Goal: Task Accomplishment & Management: Manage account settings

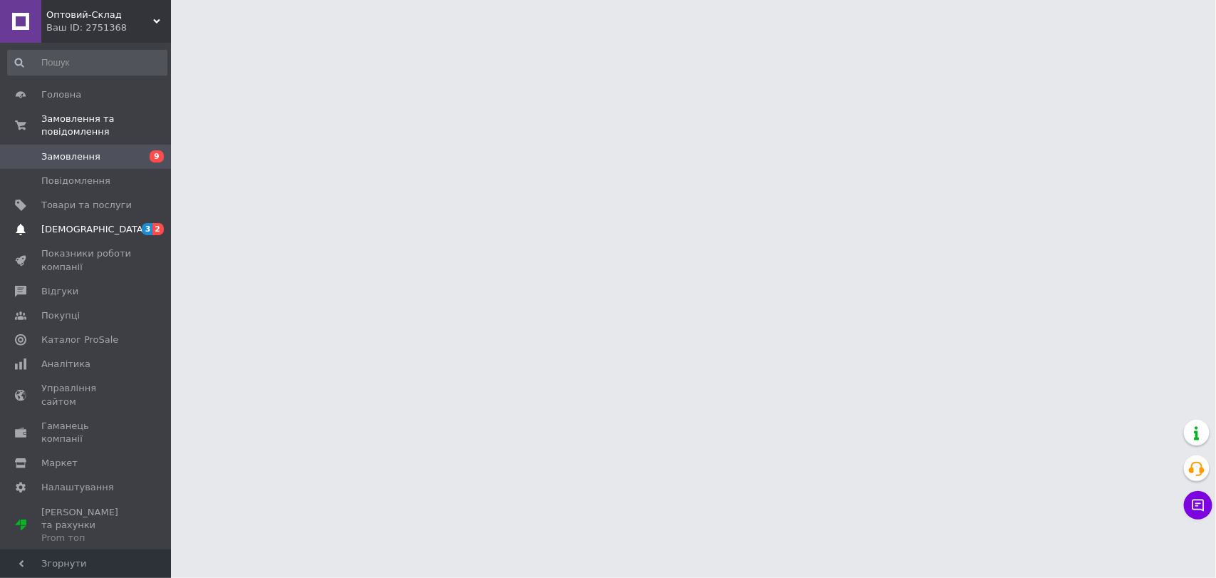
click at [94, 223] on span "[DEMOGRAPHIC_DATA]" at bounding box center [86, 229] width 90 height 13
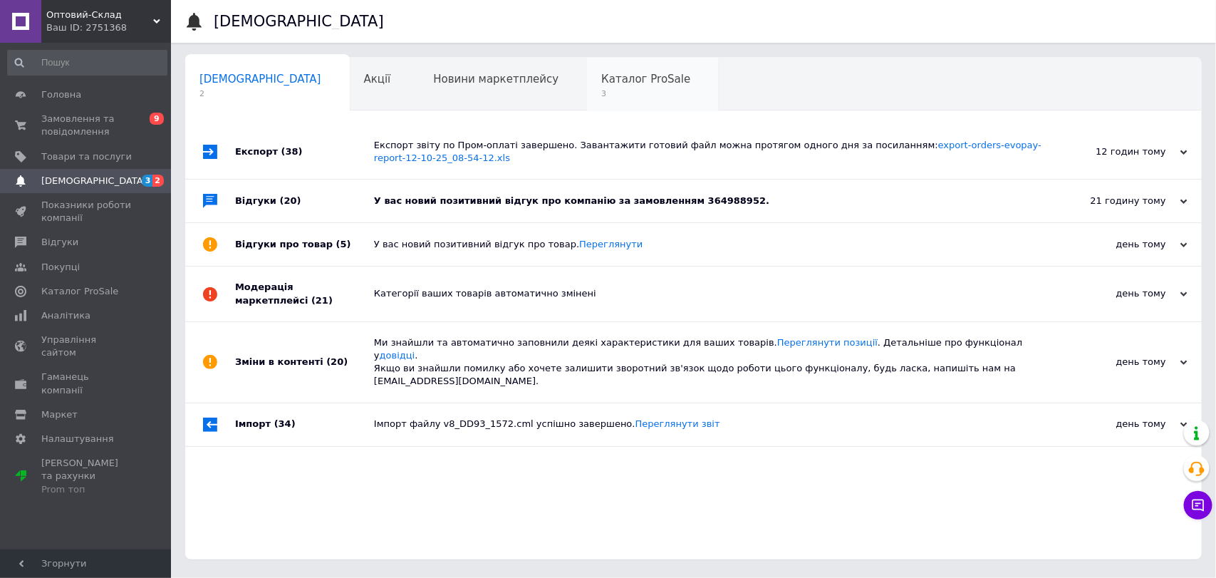
click at [601, 83] on span "Каталог ProSale" at bounding box center [645, 79] width 89 height 13
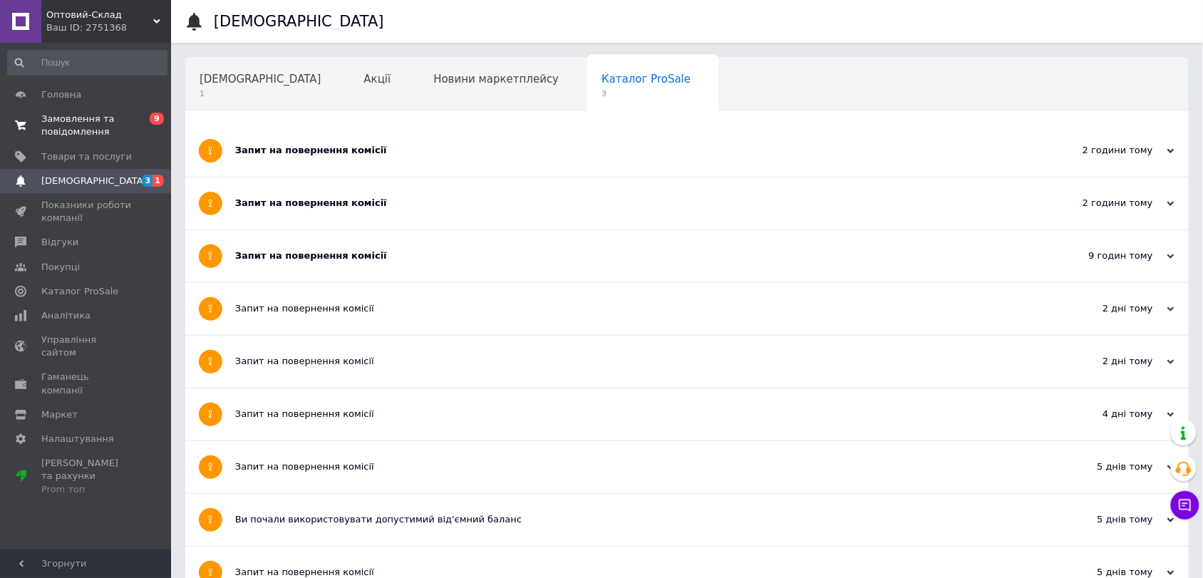
click at [86, 125] on span "Замовлення та повідомлення" at bounding box center [86, 126] width 90 height 26
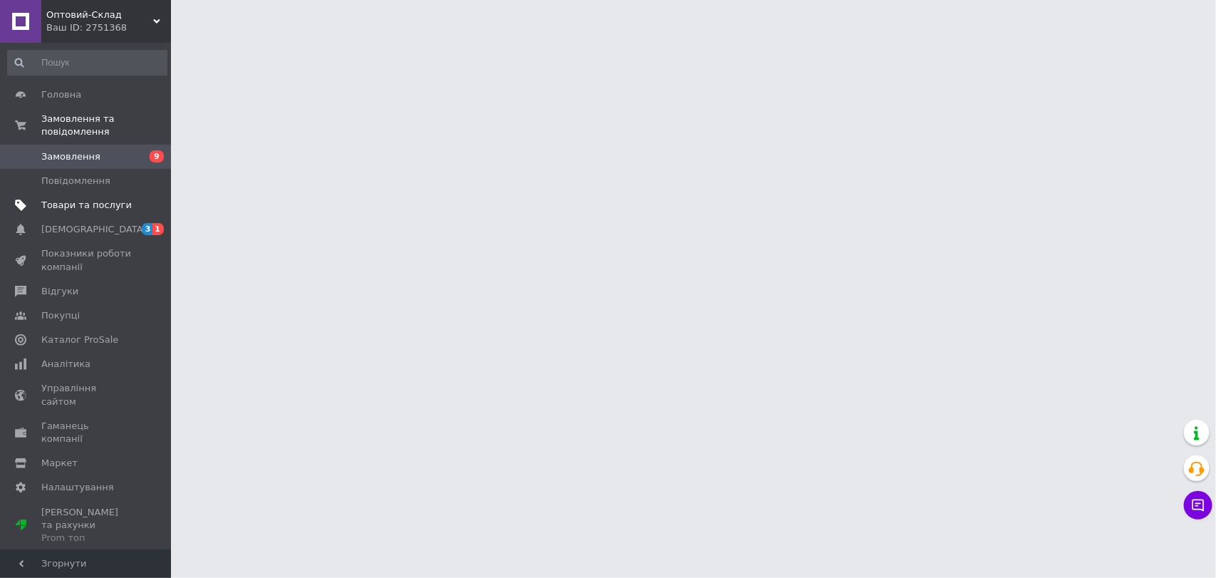
click at [88, 199] on span "Товари та послуги" at bounding box center [86, 205] width 90 height 13
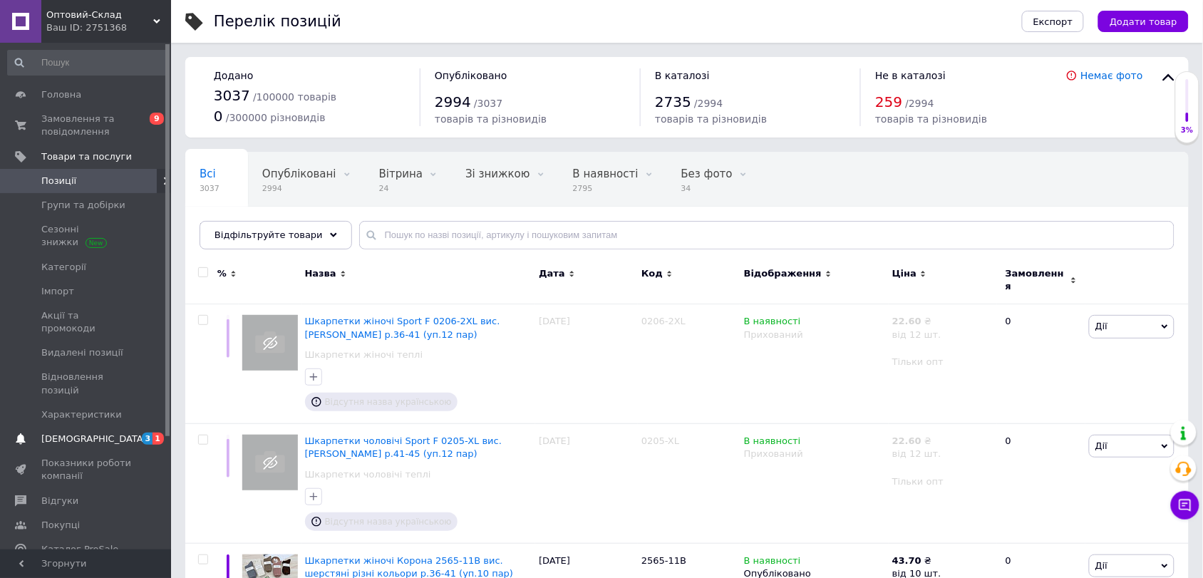
click at [83, 427] on link "[DEMOGRAPHIC_DATA] 3 1" at bounding box center [87, 439] width 175 height 24
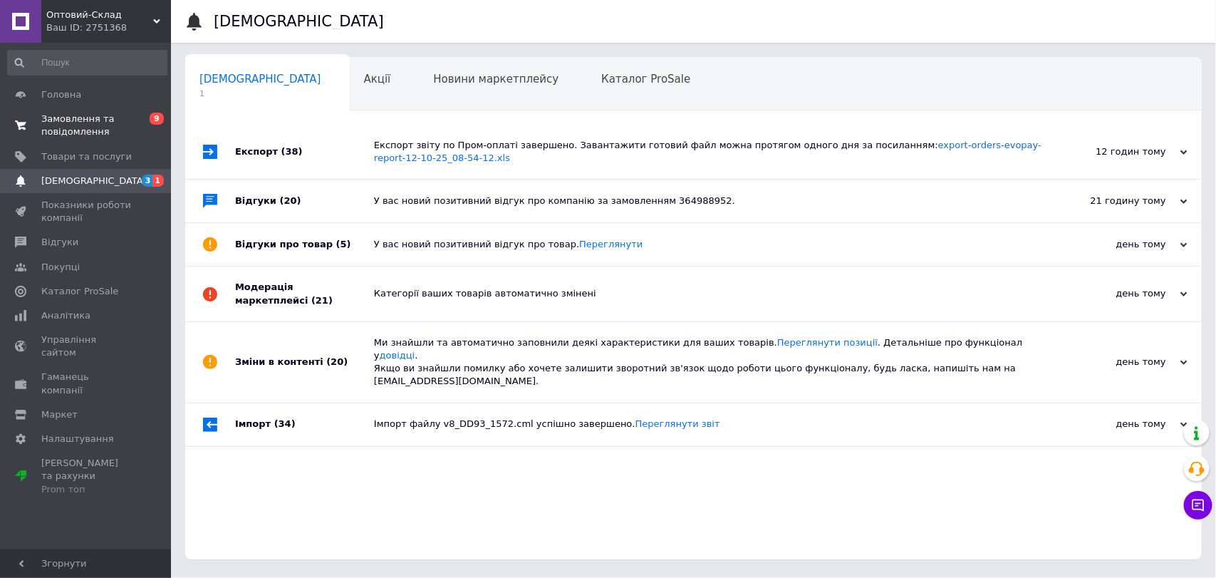
click at [80, 125] on span "Замовлення та повідомлення" at bounding box center [86, 126] width 90 height 26
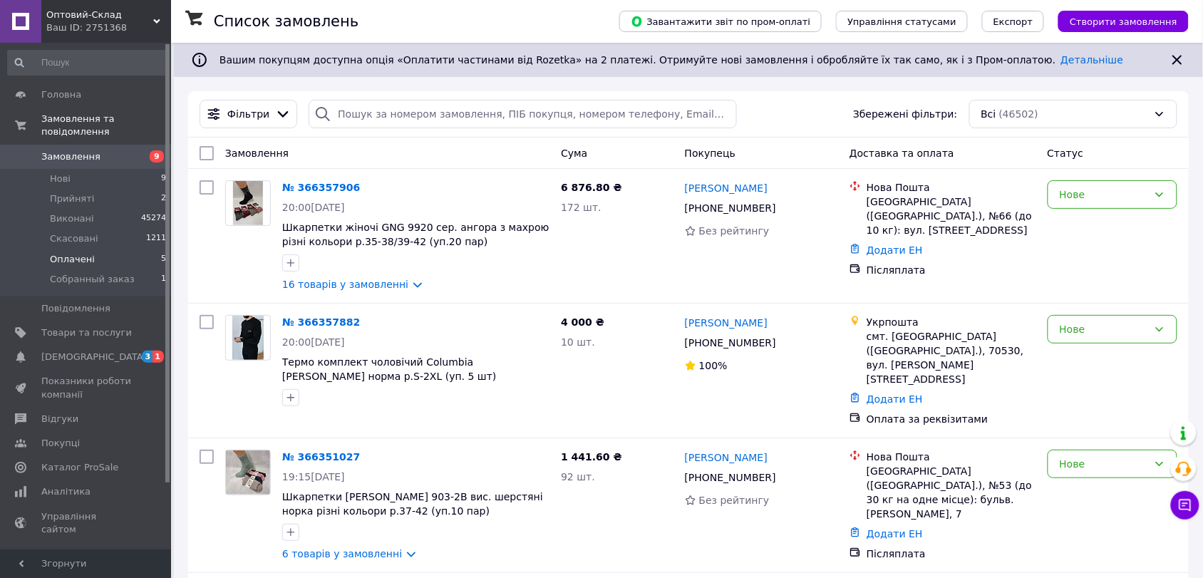
click at [87, 253] on span "Оплачені" at bounding box center [72, 259] width 45 height 13
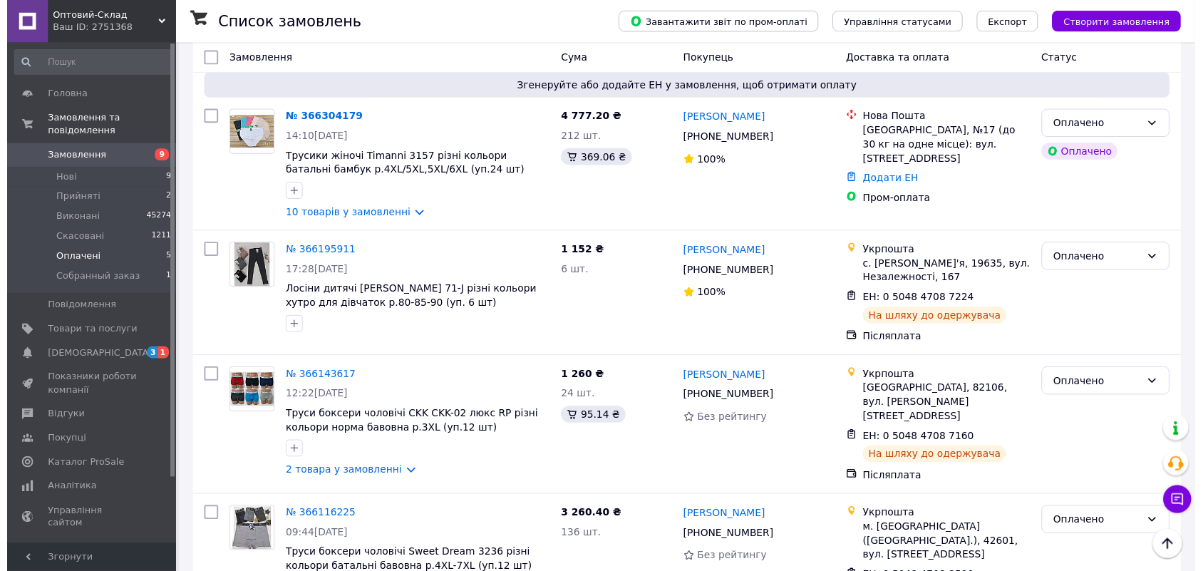
scroll to position [372, 0]
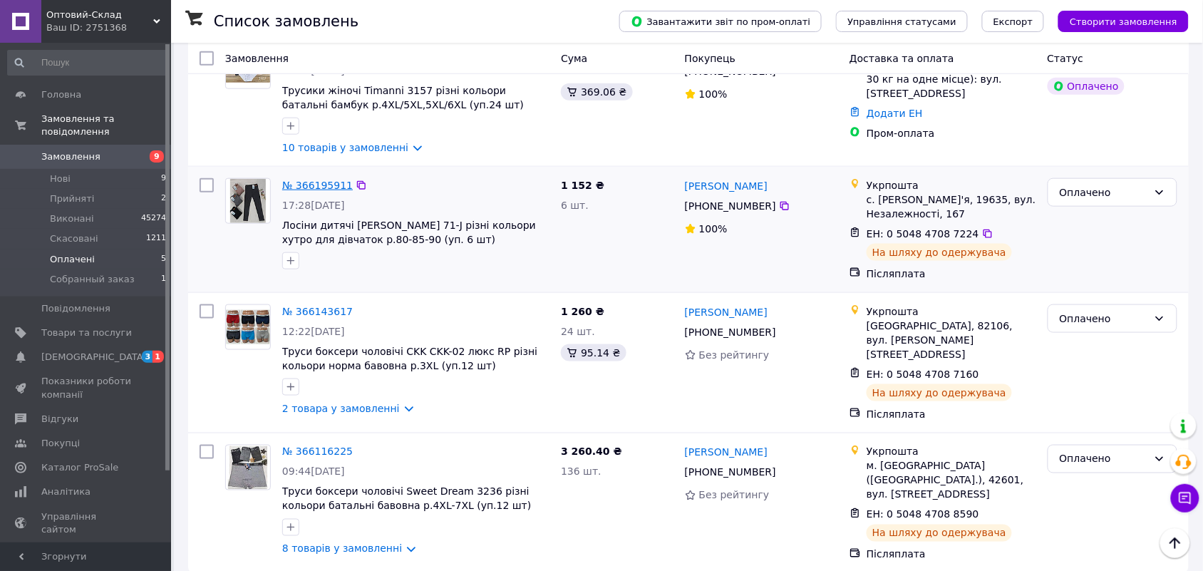
click at [325, 184] on link "№ 366195911" at bounding box center [317, 185] width 71 height 11
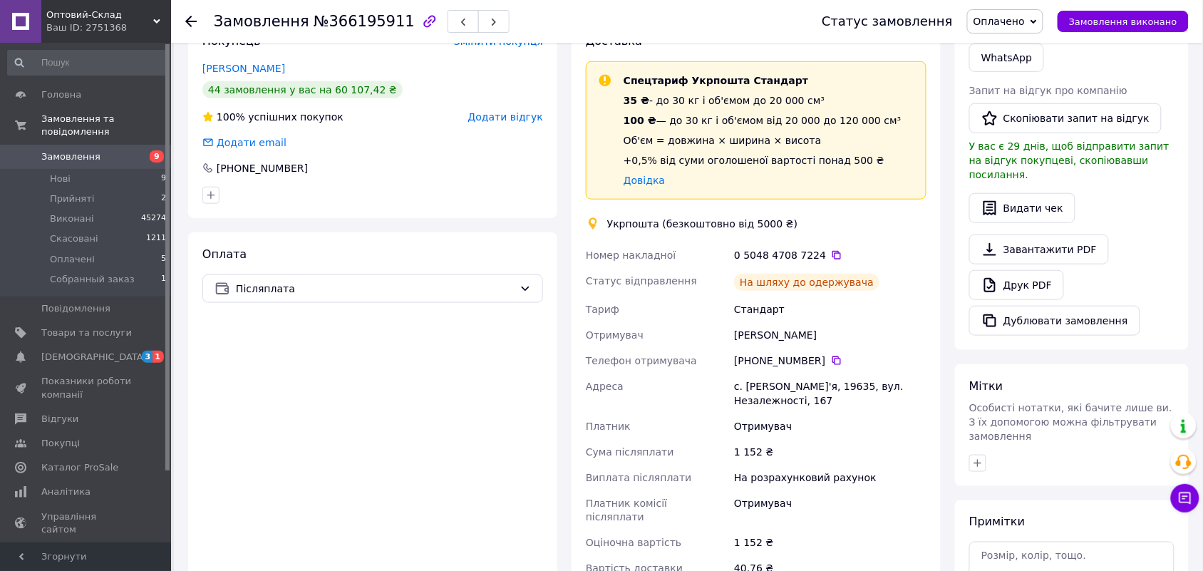
scroll to position [292, 0]
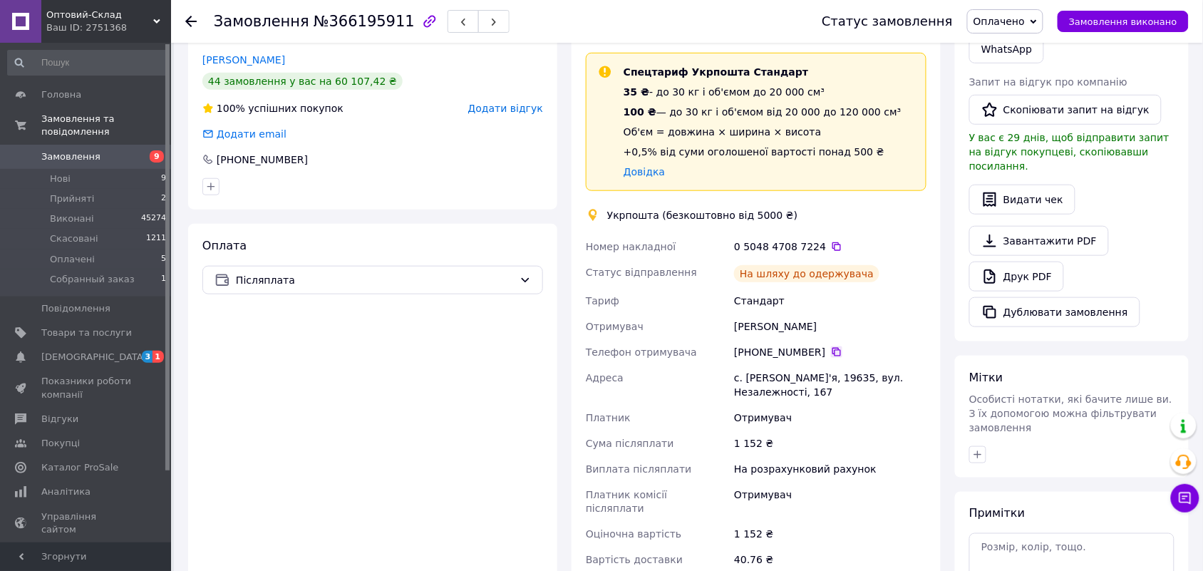
click at [831, 346] on icon at bounding box center [836, 351] width 11 height 11
click at [1128, 27] on button "Замовлення виконано" at bounding box center [1122, 21] width 131 height 21
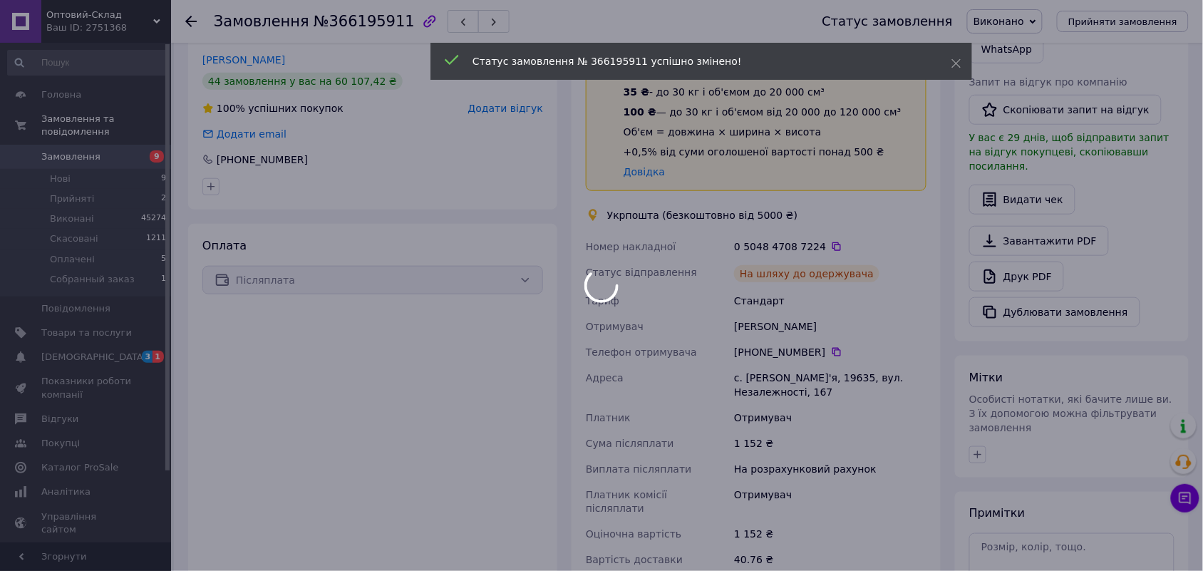
scroll to position [265, 0]
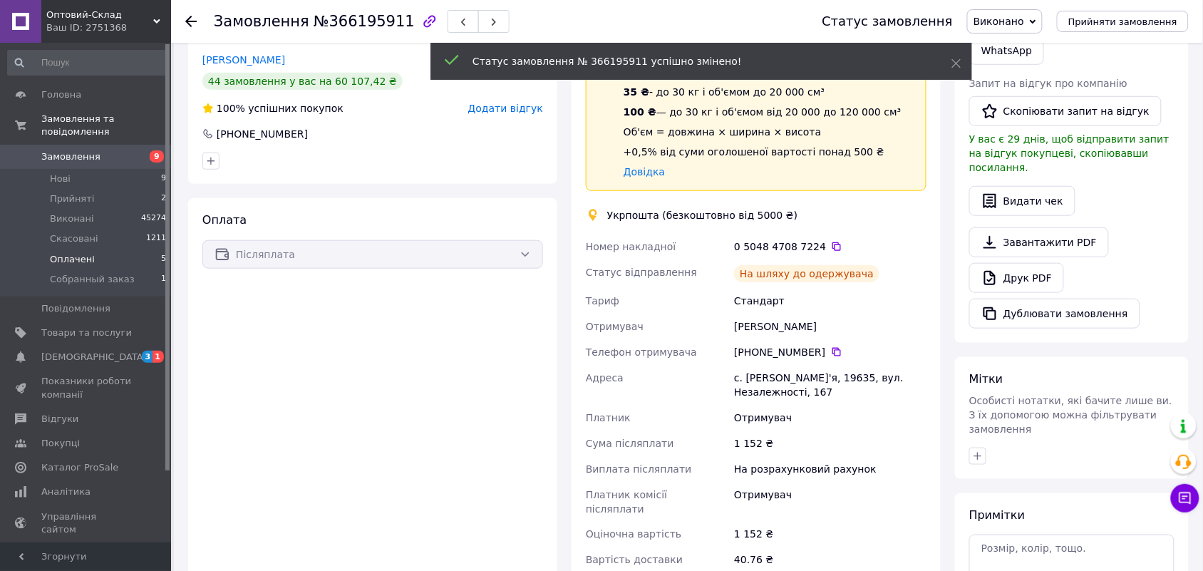
click at [109, 249] on li "Оплачені 5" at bounding box center [87, 259] width 175 height 20
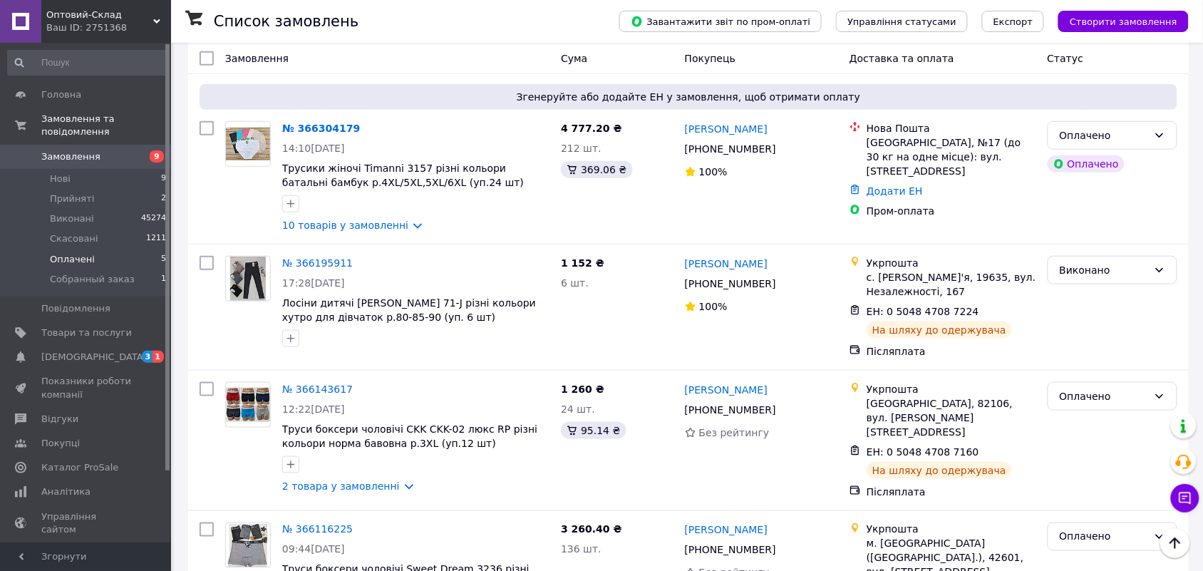
scroll to position [379, 0]
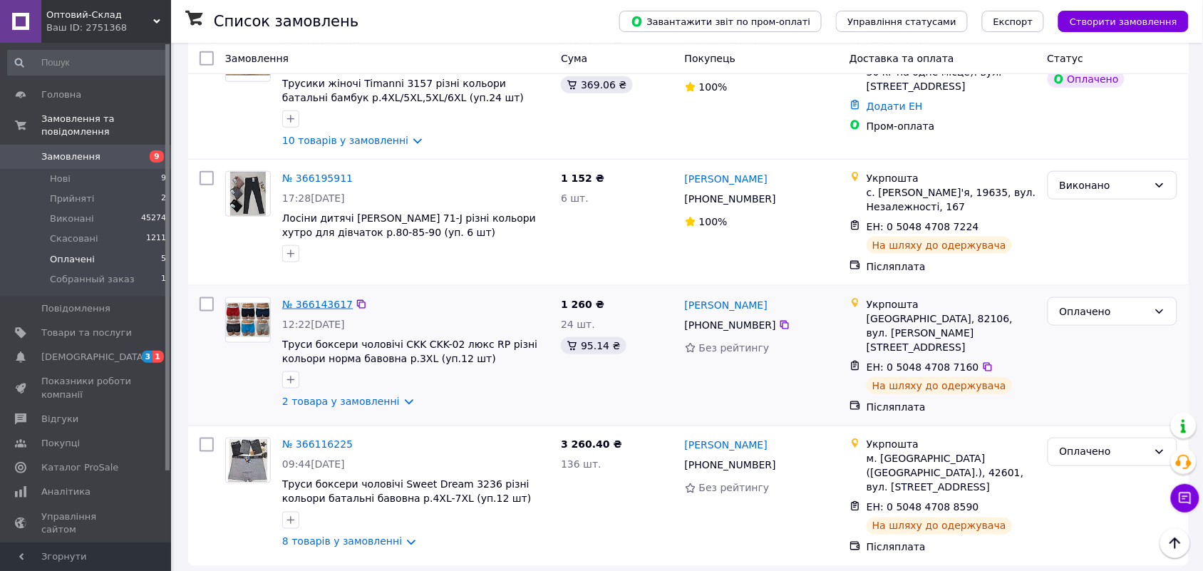
click at [314, 299] on link "№ 366143617" at bounding box center [317, 304] width 71 height 11
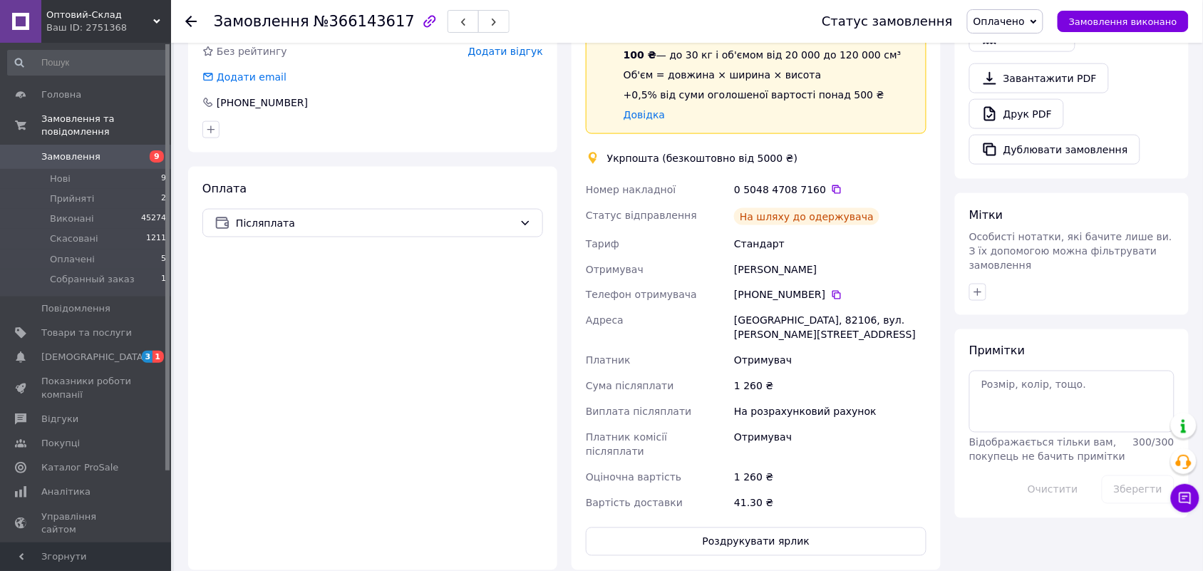
scroll to position [499, 0]
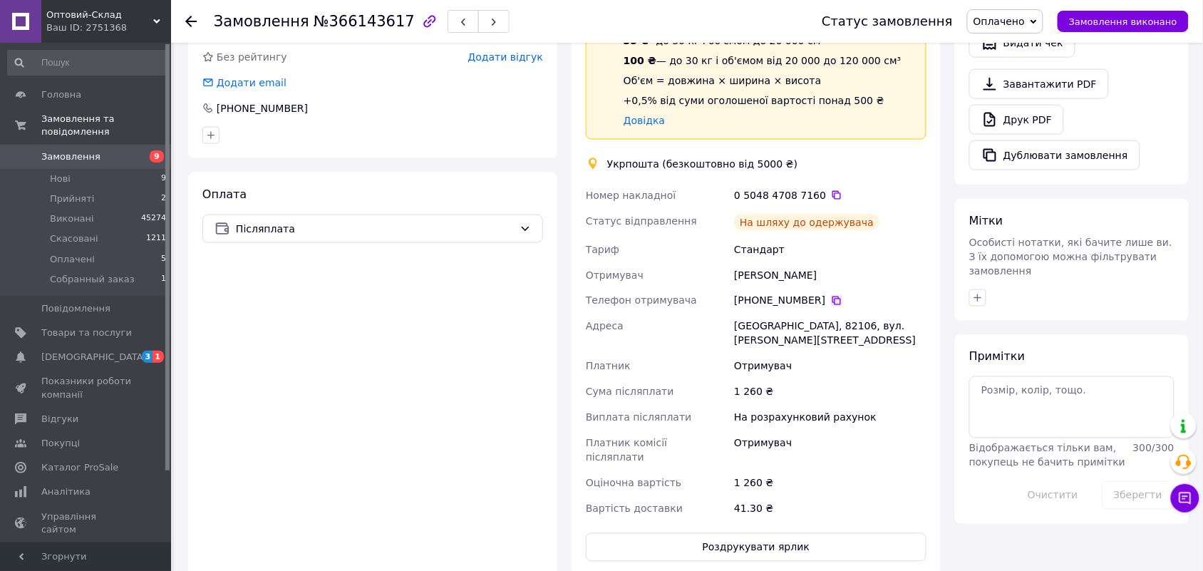
click at [831, 295] on icon at bounding box center [836, 300] width 11 height 11
click at [1112, 16] on span "Замовлення виконано" at bounding box center [1123, 21] width 108 height 11
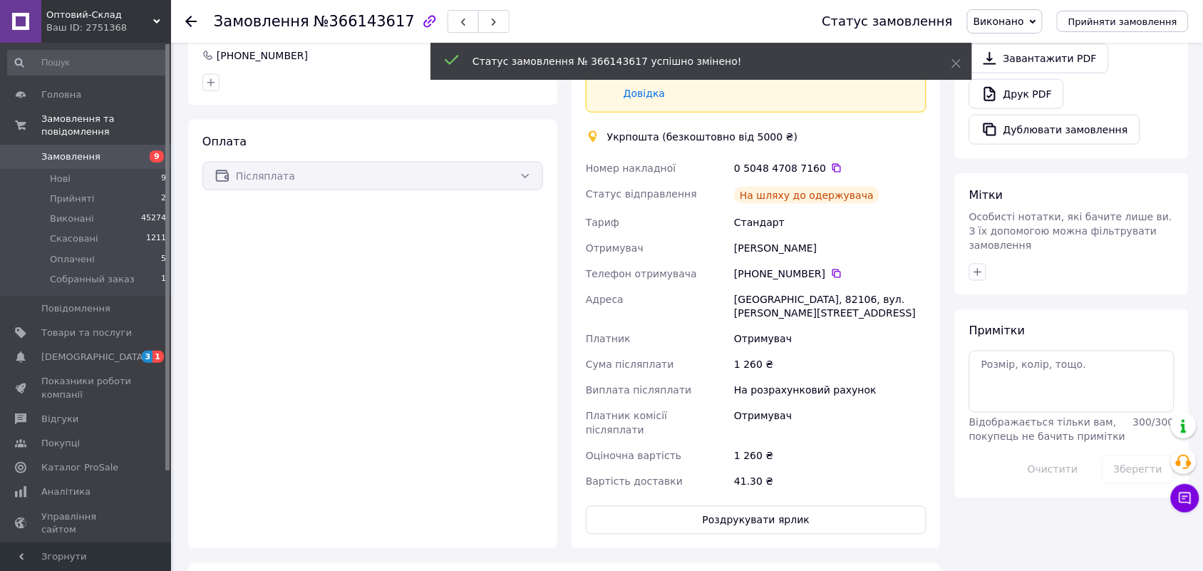
scroll to position [472, 0]
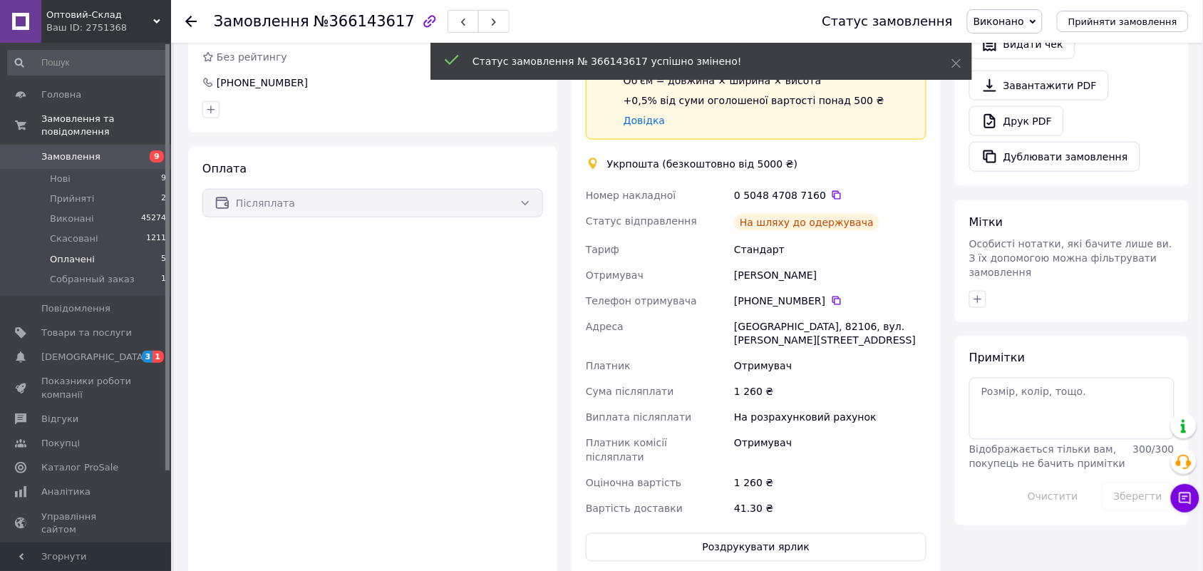
click at [90, 249] on li "Оплачені 5" at bounding box center [87, 259] width 175 height 20
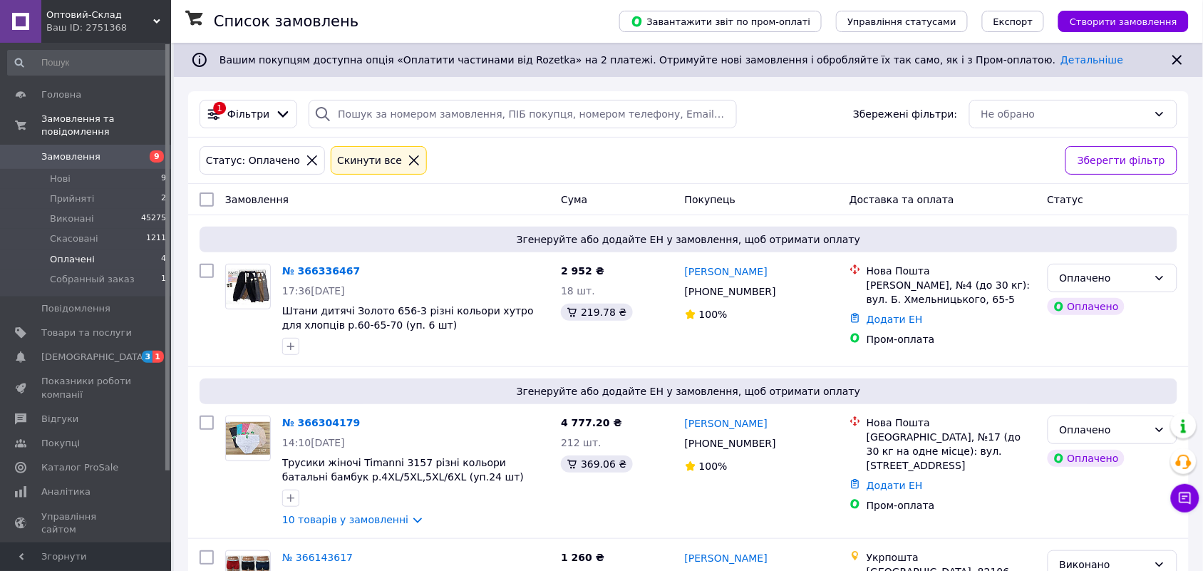
click at [73, 253] on span "Оплачені" at bounding box center [72, 259] width 45 height 13
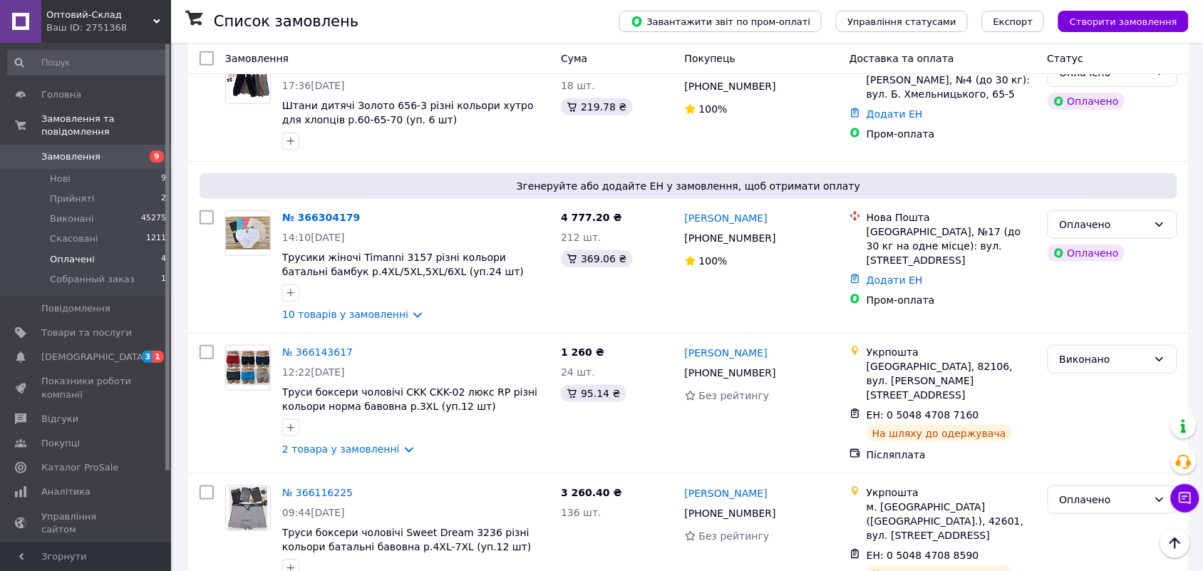
scroll to position [253, 0]
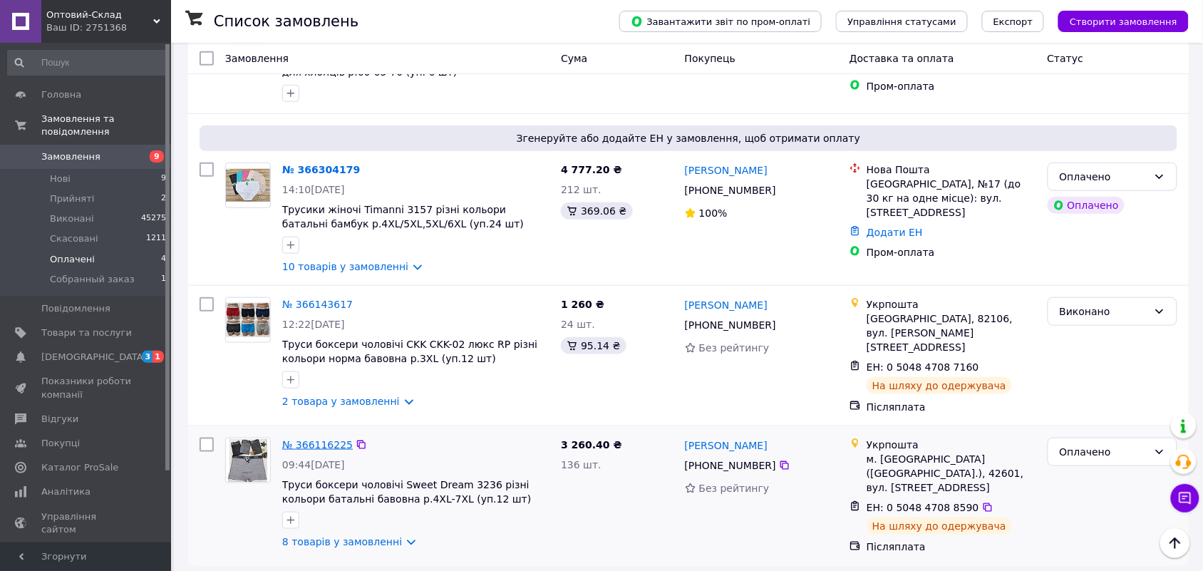
click at [319, 443] on link "№ 366116225" at bounding box center [317, 444] width 71 height 11
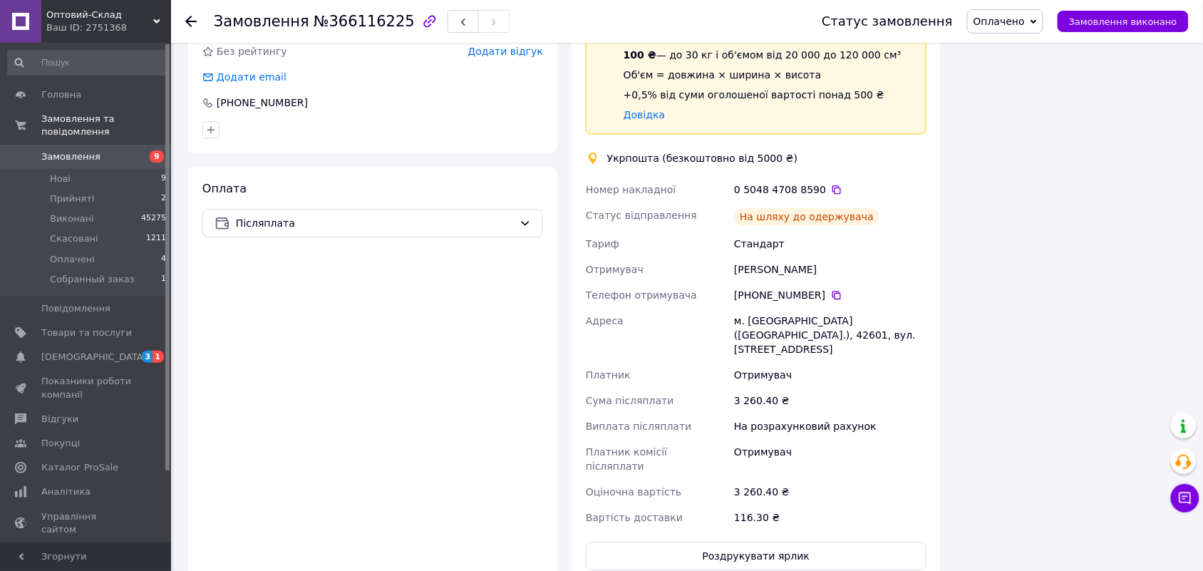
scroll to position [1021, 0]
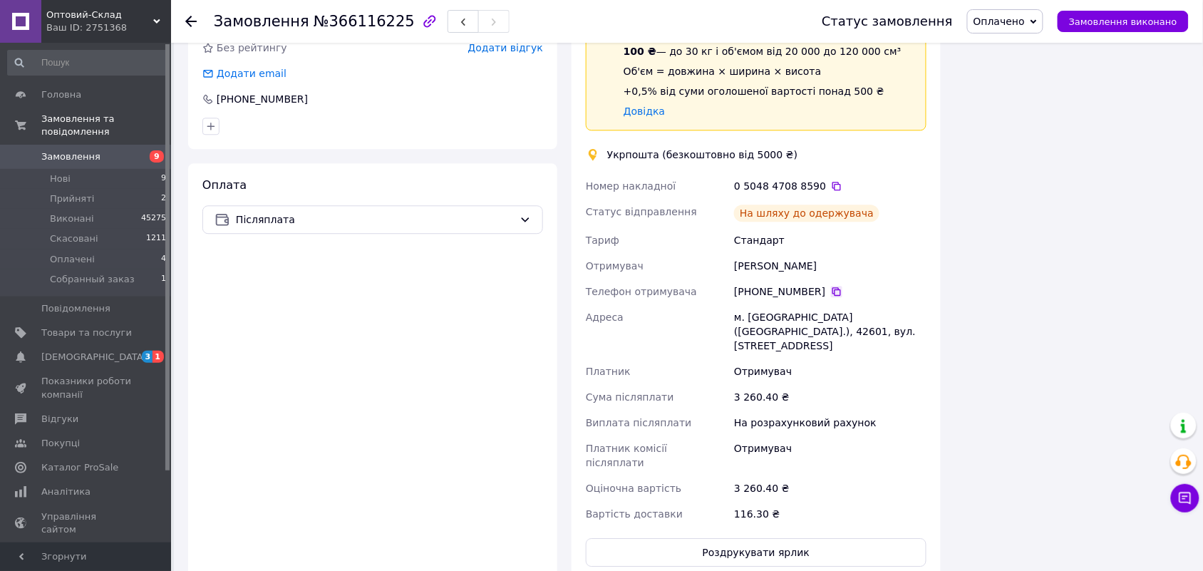
click at [831, 286] on icon at bounding box center [836, 291] width 11 height 11
click at [1149, 16] on span "Замовлення виконано" at bounding box center [1123, 21] width 108 height 11
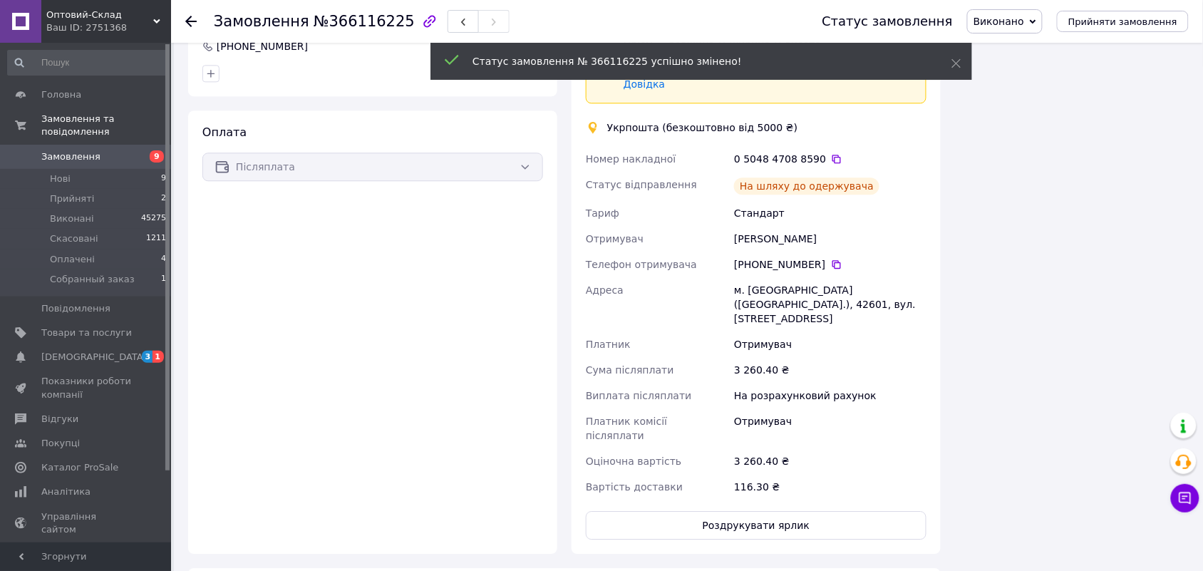
scroll to position [73, 0]
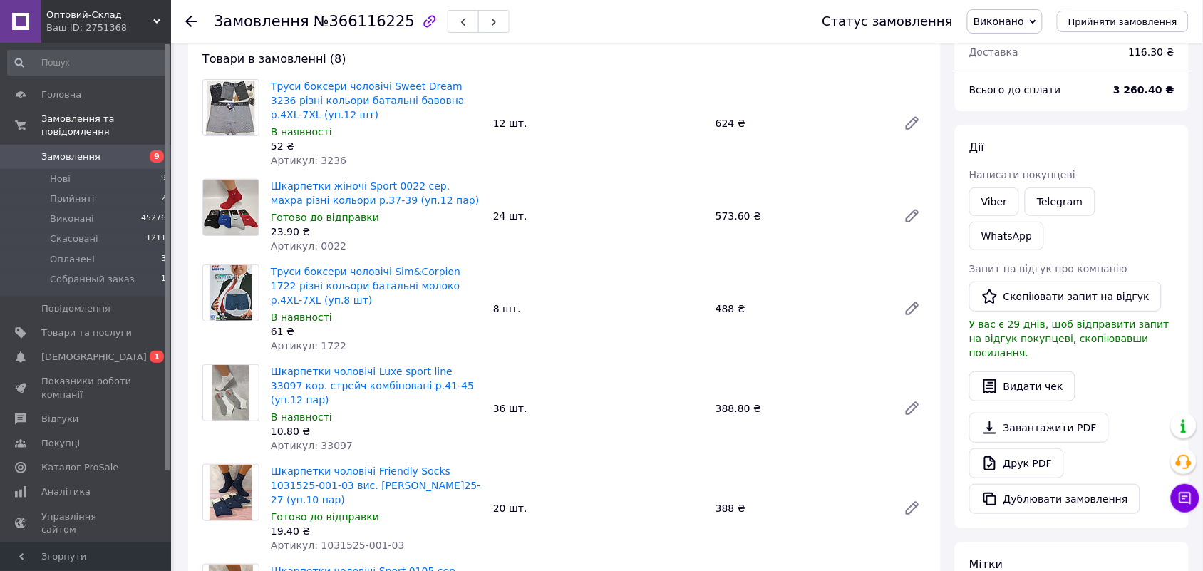
scroll to position [73, 0]
click at [111, 249] on li "Оплачені 3" at bounding box center [87, 259] width 175 height 20
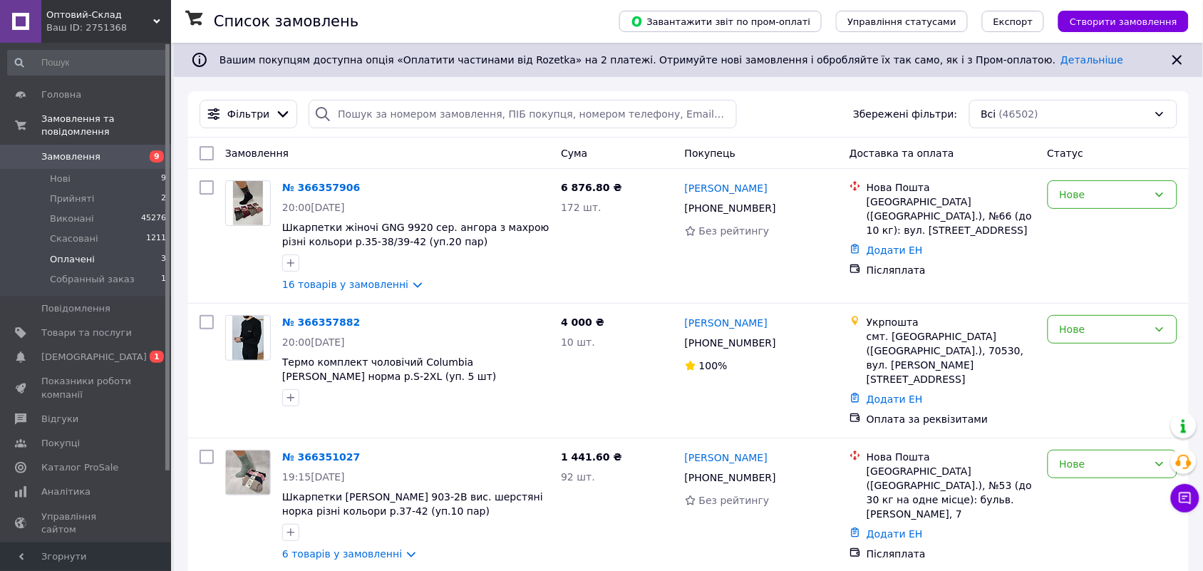
click at [133, 249] on li "Оплачені 3" at bounding box center [87, 259] width 175 height 20
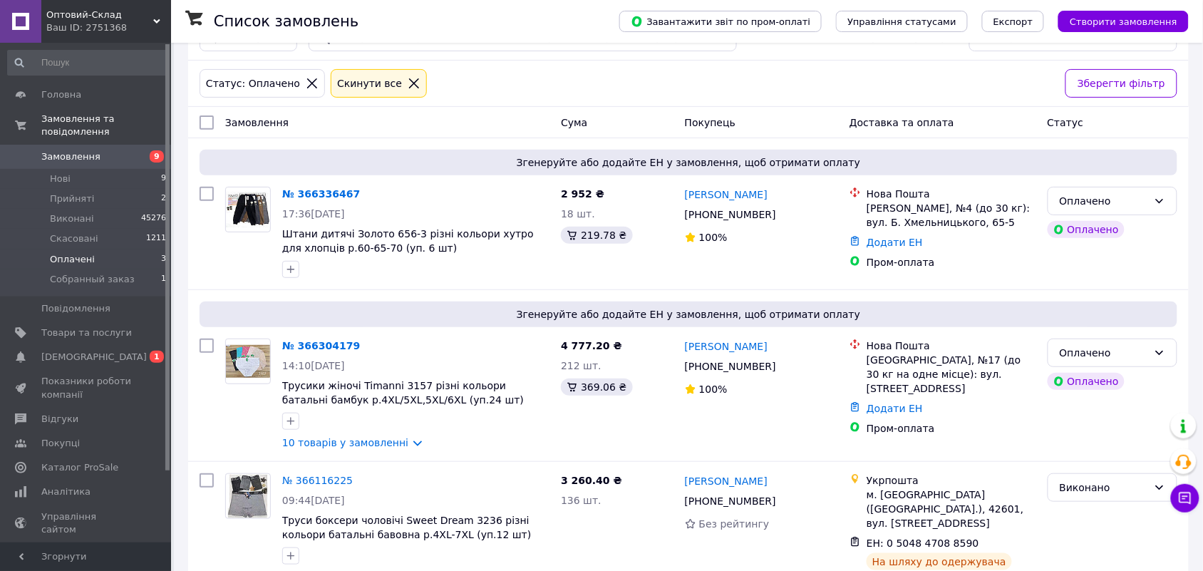
scroll to position [118, 0]
